Goal: Information Seeking & Learning: Learn about a topic

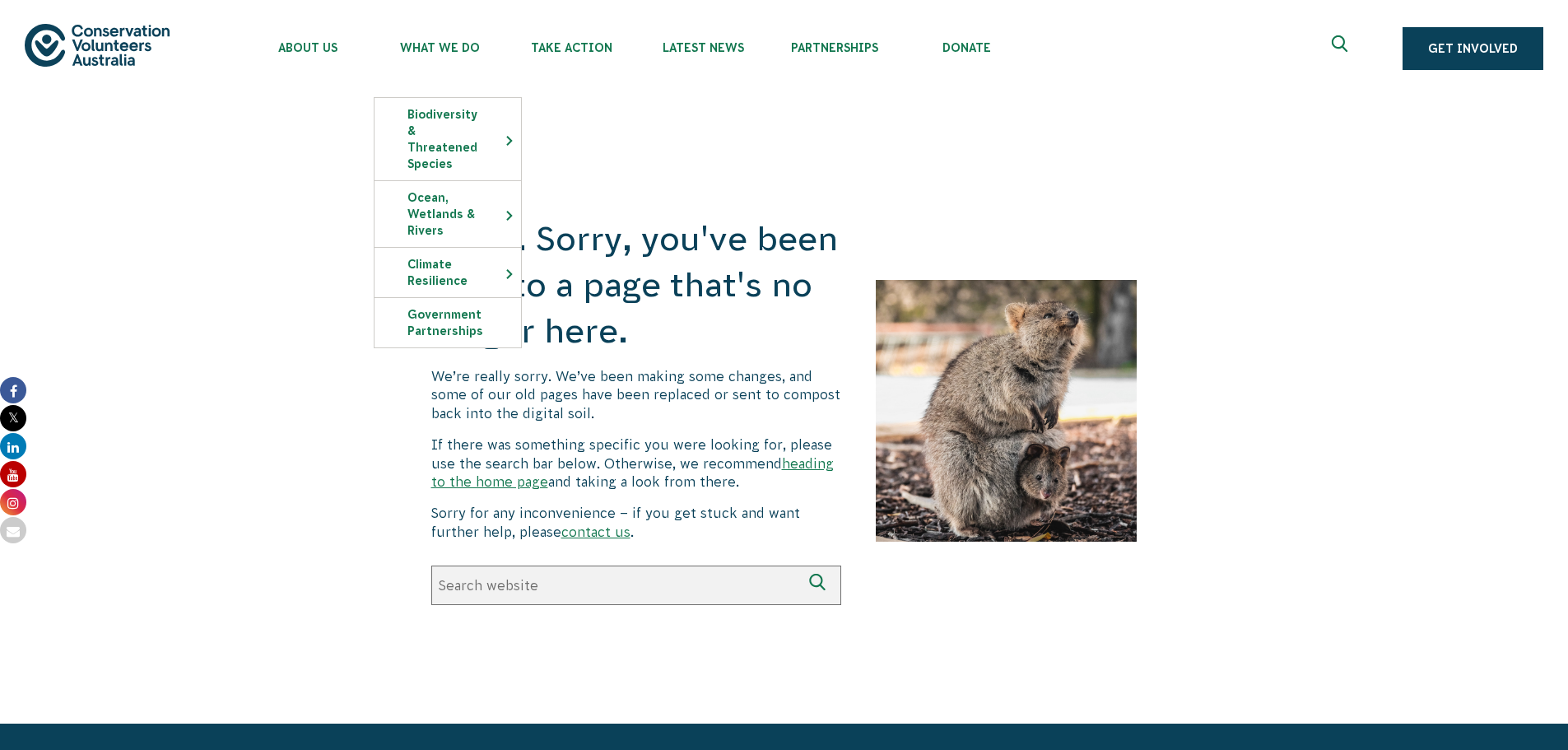
click at [245, 169] on div "Oops. Sorry, you've been sent to a page that's no longer here. We’re really sor…" at bounding box center [784, 410] width 1568 height 627
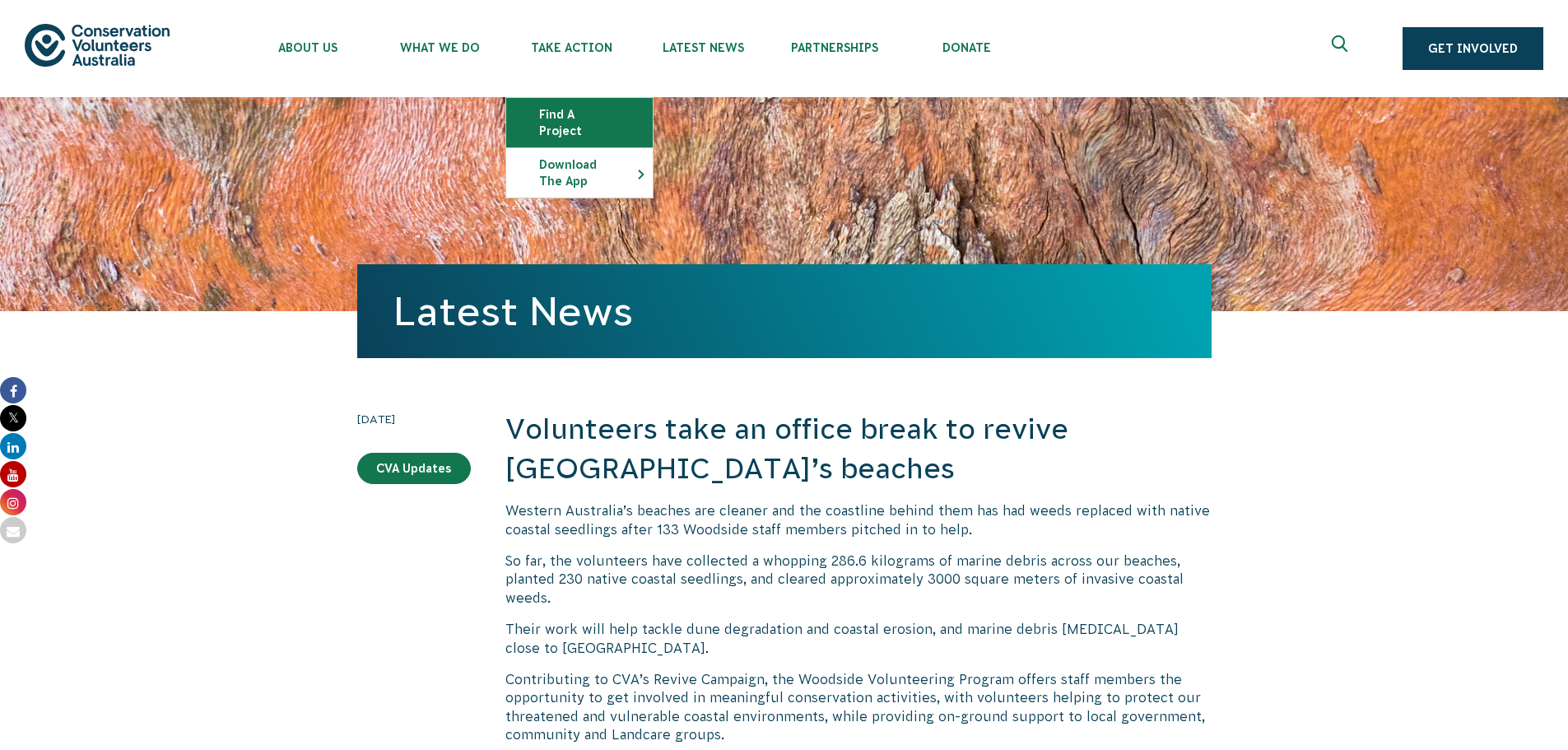
click at [611, 117] on link "Find a project" at bounding box center [579, 122] width 147 height 49
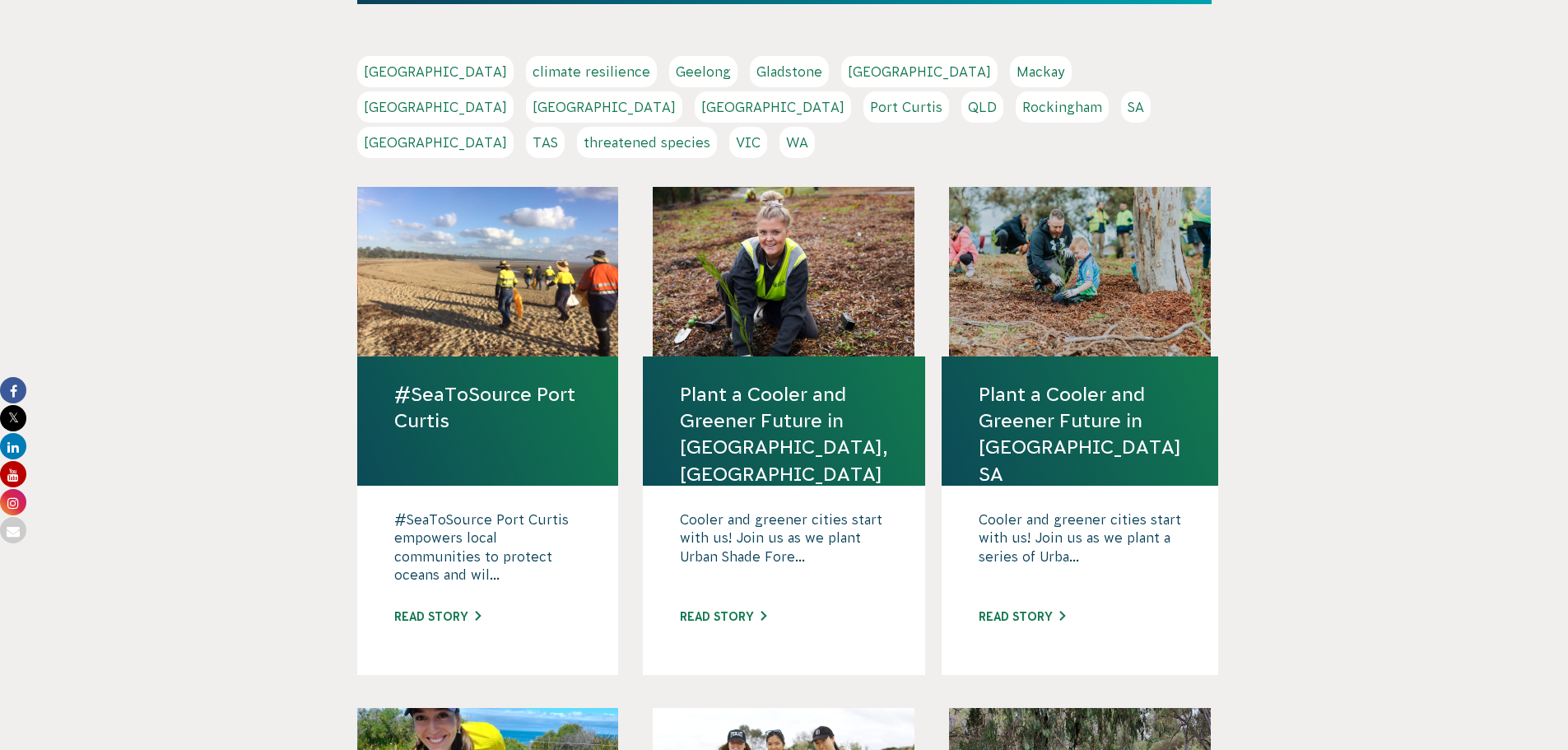
scroll to position [355, 0]
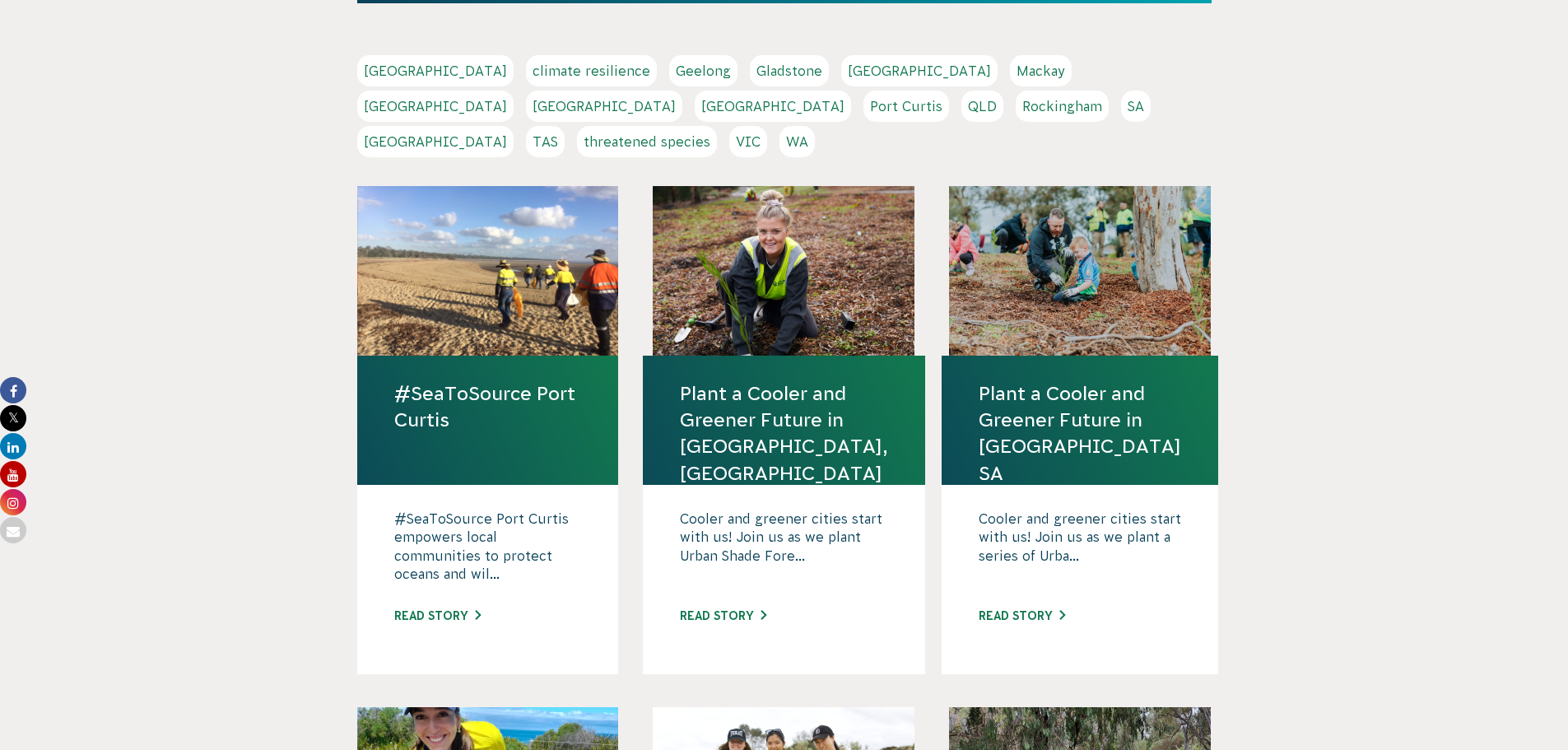
click at [683, 90] on link "[GEOGRAPHIC_DATA]" at bounding box center [605, 106] width 156 height 32
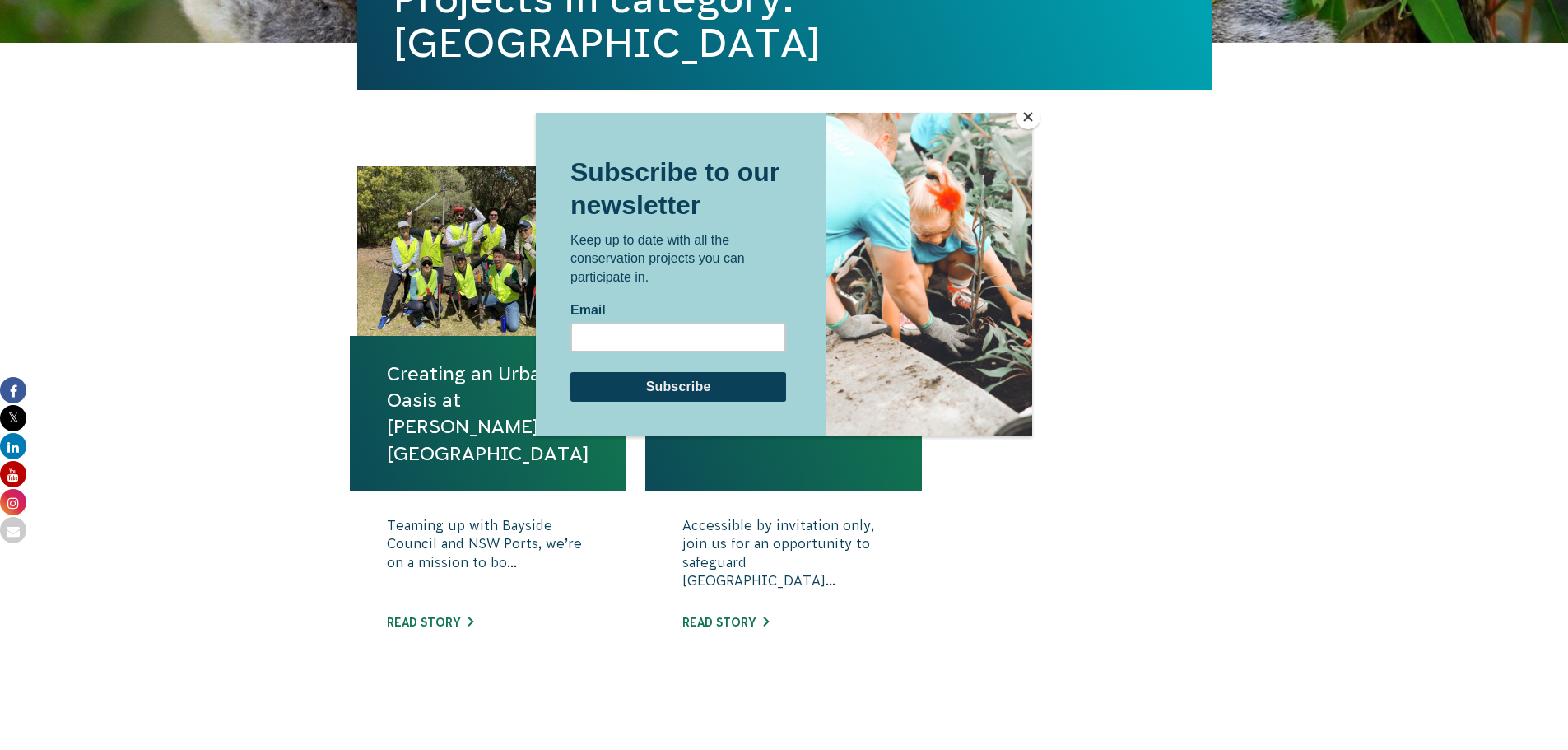
scroll to position [475, 0]
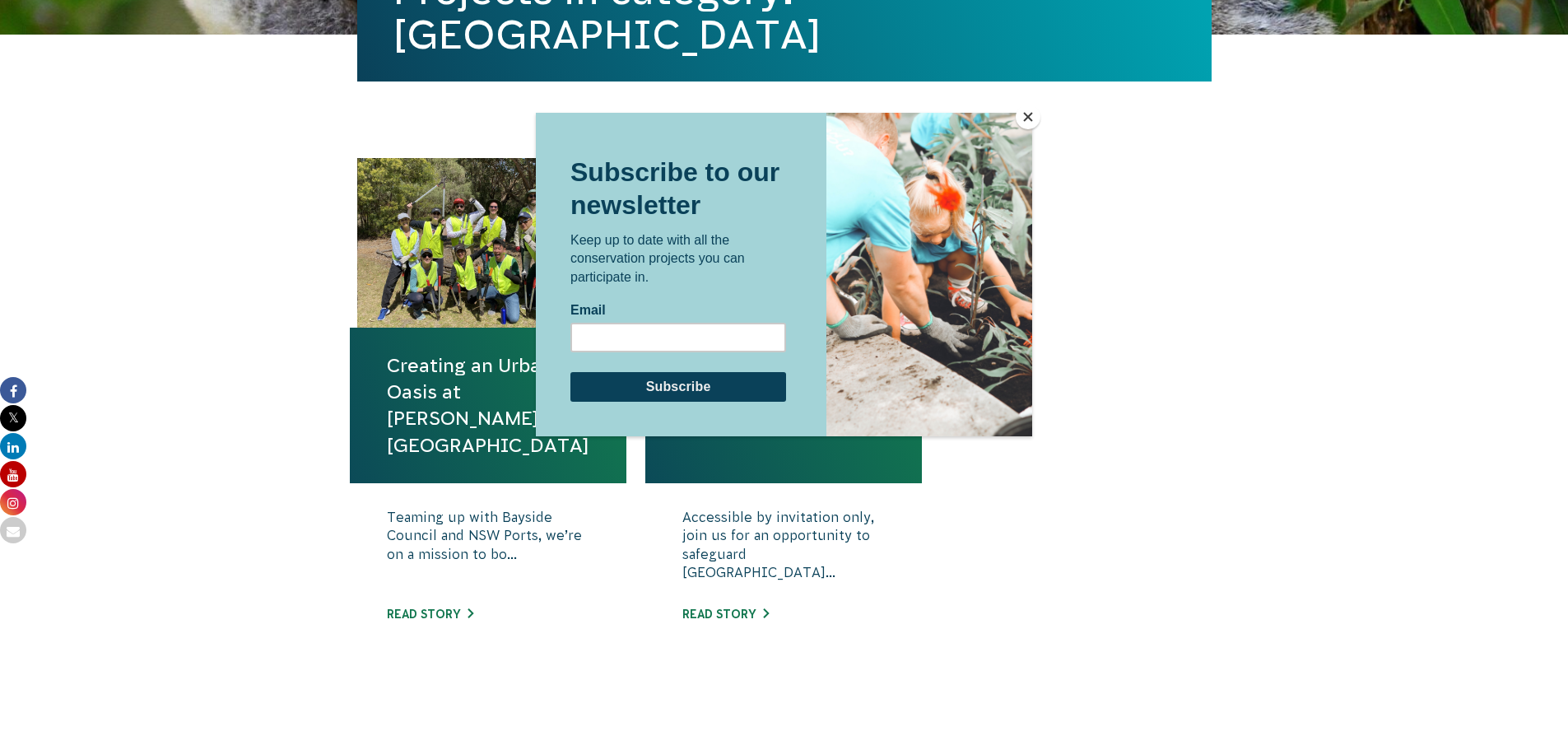
click at [1290, 441] on div at bounding box center [784, 375] width 1568 height 750
click at [1019, 124] on button "Close" at bounding box center [1028, 116] width 25 height 25
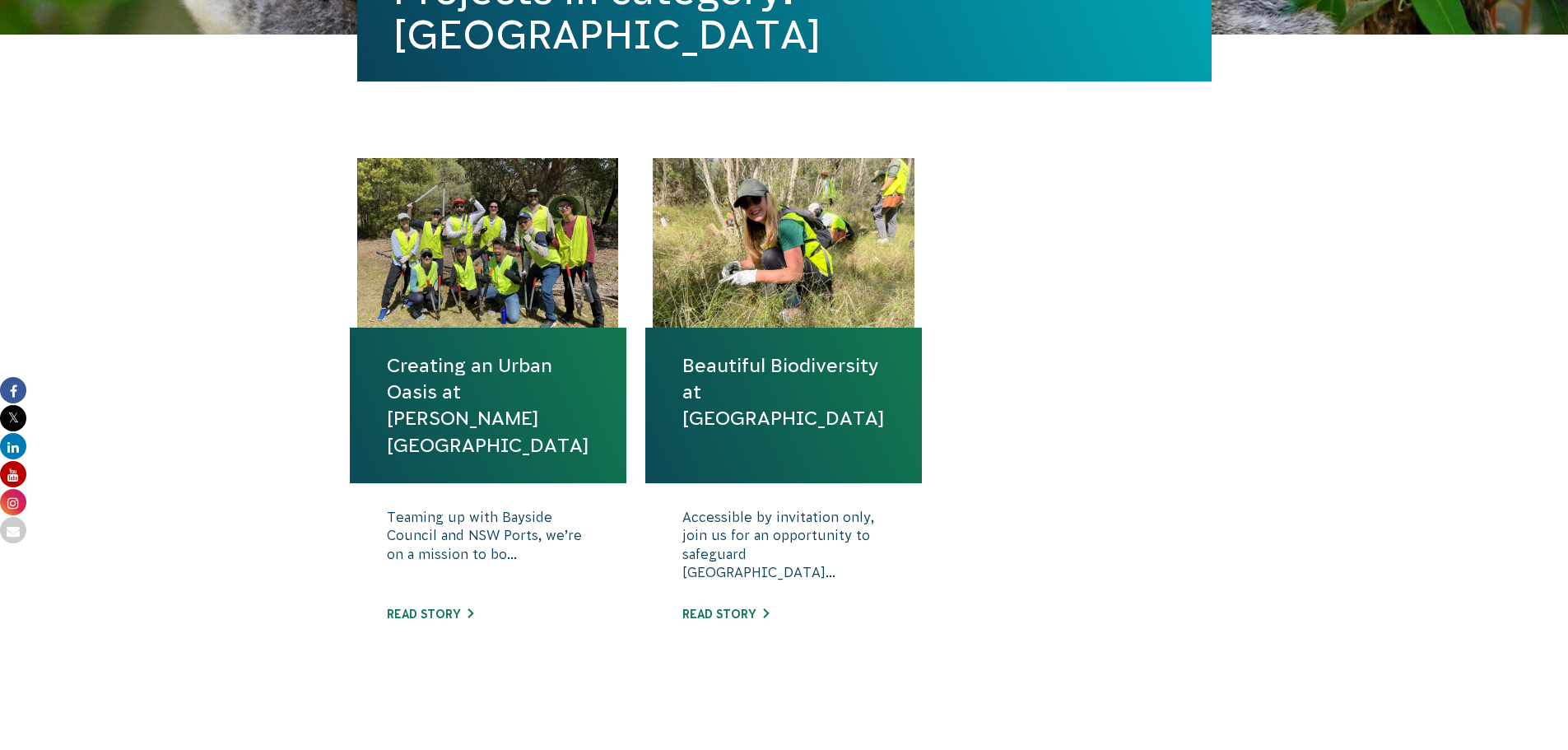
click at [491, 277] on div at bounding box center [487, 243] width 261 height 169
click at [442, 609] on link "Read story" at bounding box center [430, 614] width 86 height 13
click at [687, 422] on h4 "Beautiful Biodiversity at Londonderry Woodland" at bounding box center [783, 405] width 276 height 155
click at [715, 408] on link "Beautiful Biodiversity at Londonderry Woodland" at bounding box center [784, 393] width 203 height 80
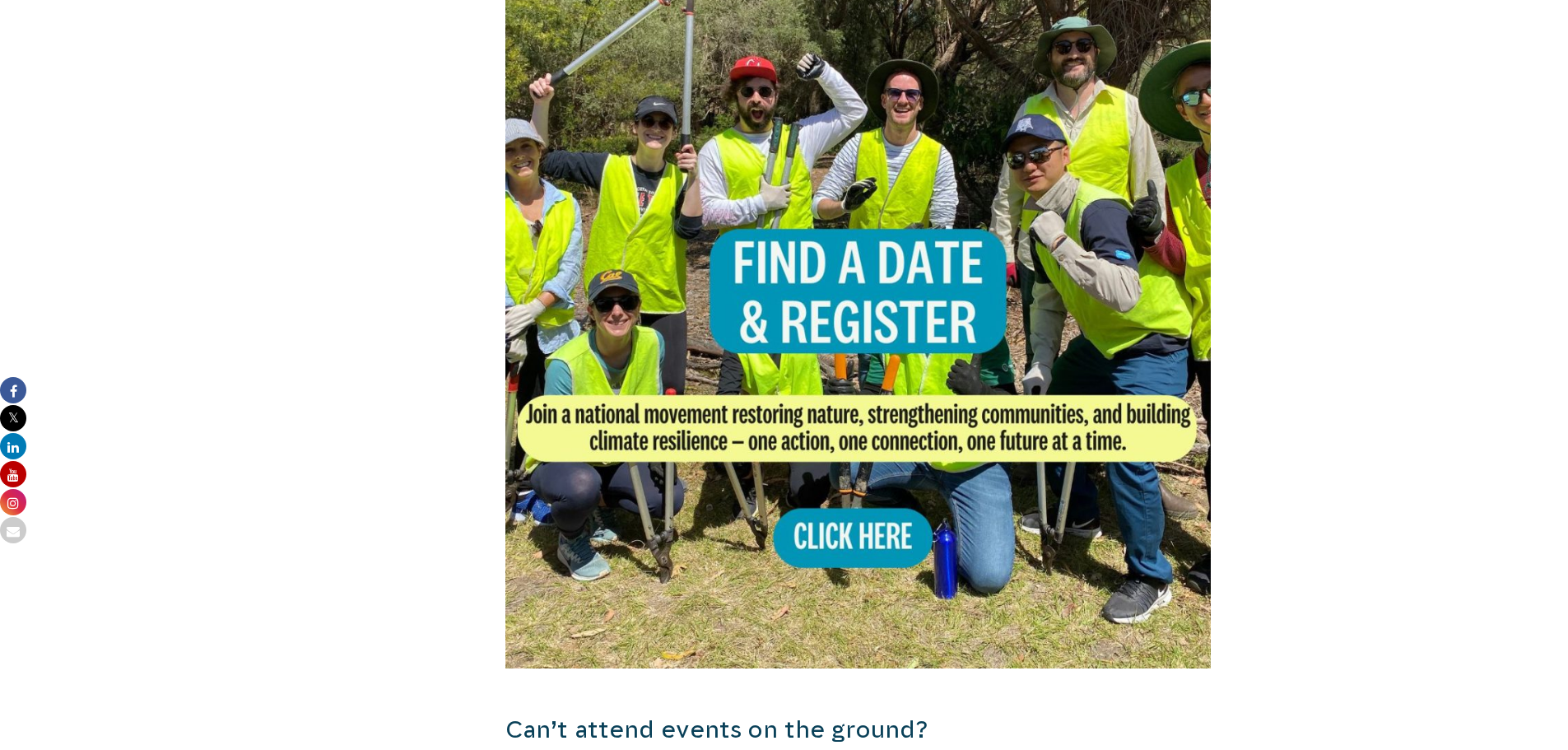
scroll to position [1086, 0]
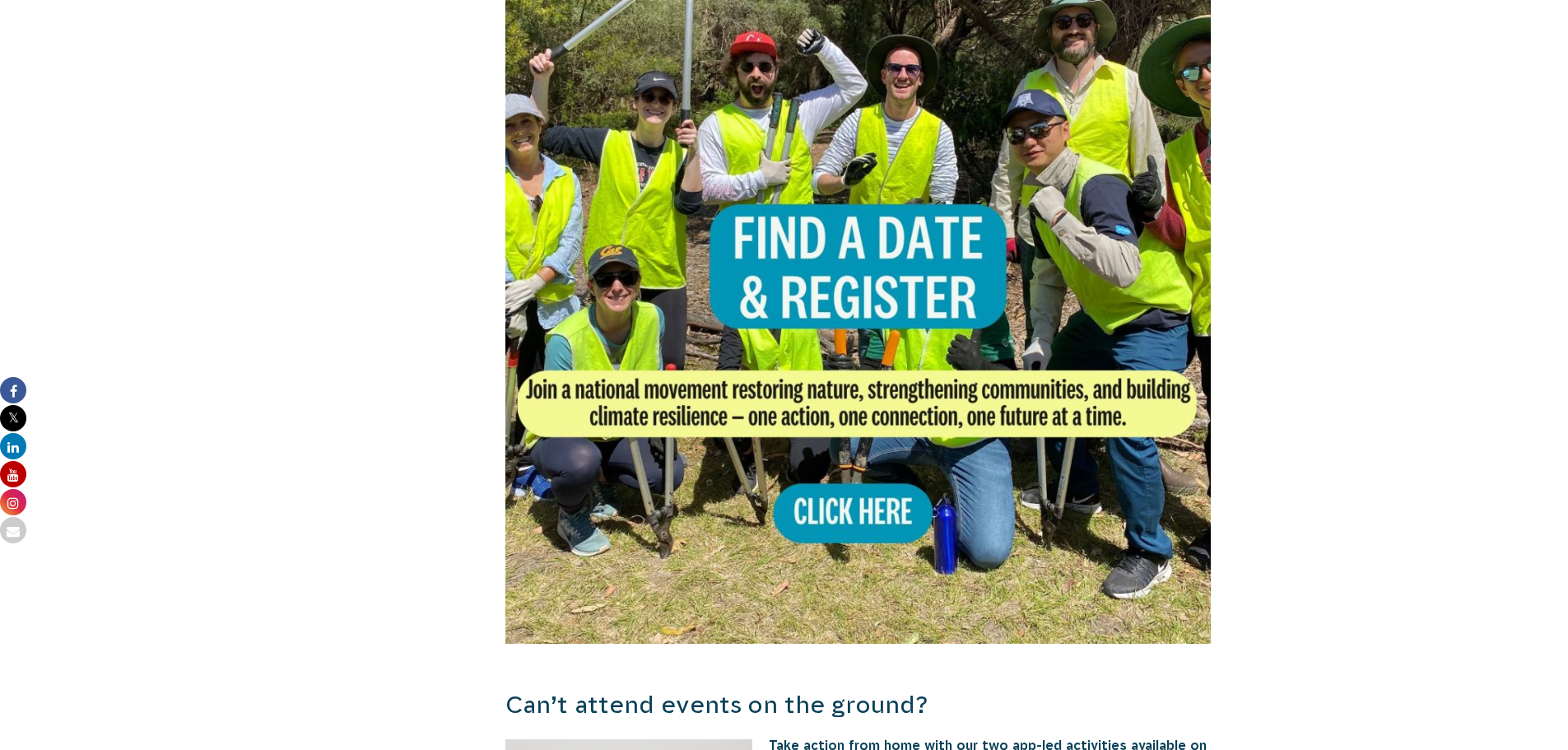
click at [860, 477] on img at bounding box center [857, 290] width 706 height 706
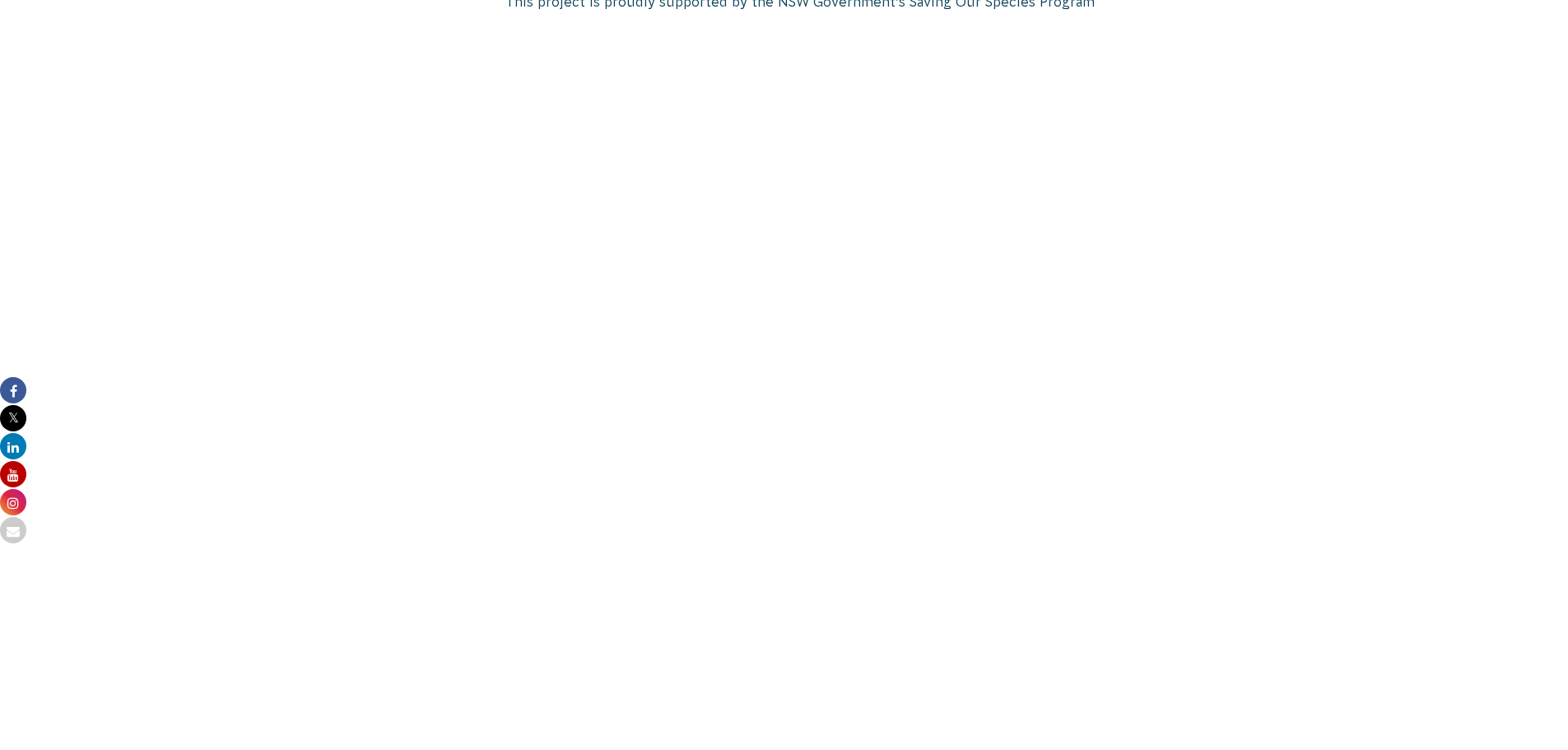
scroll to position [1194, 0]
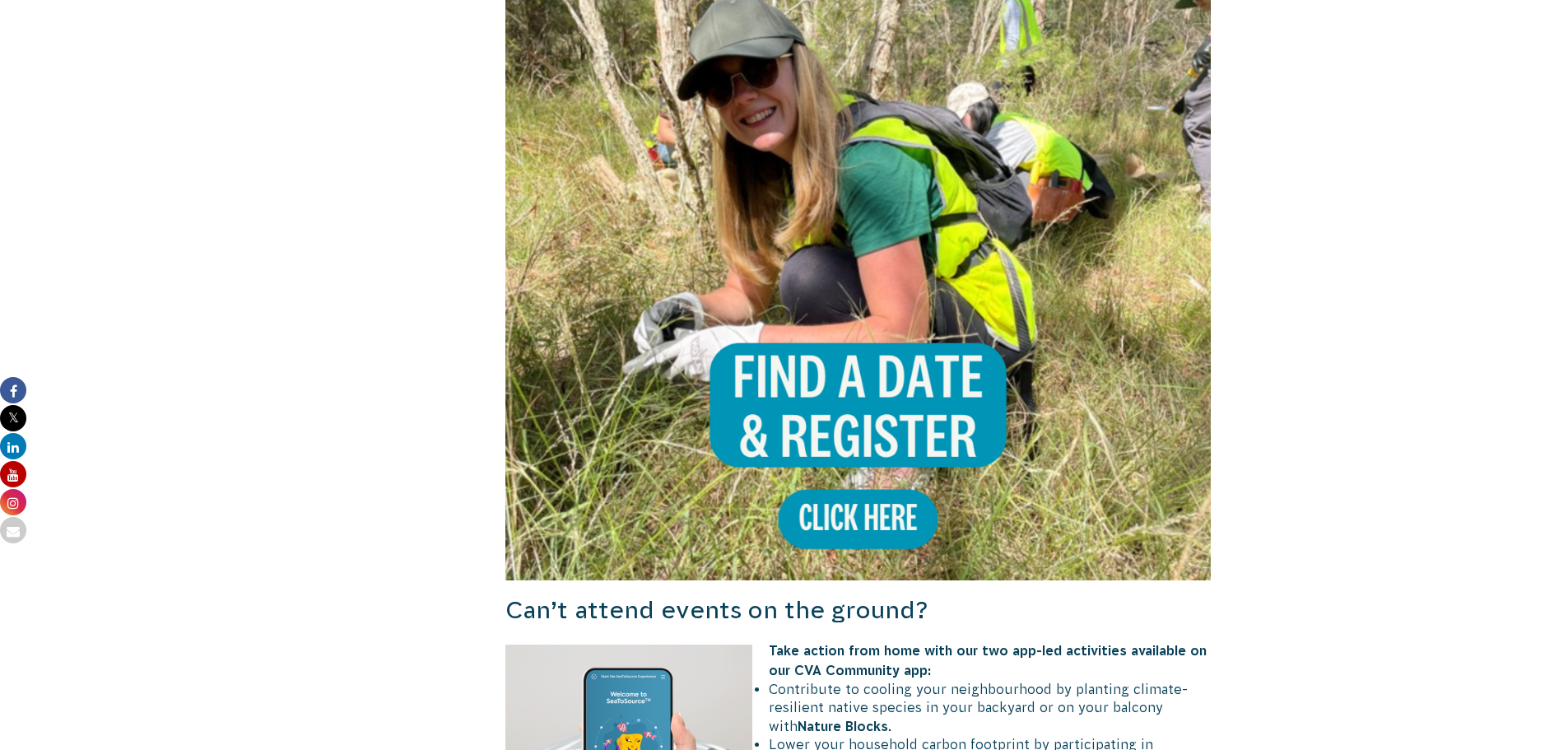
click at [877, 512] on img at bounding box center [857, 227] width 706 height 706
